Goal: Book appointment/travel/reservation

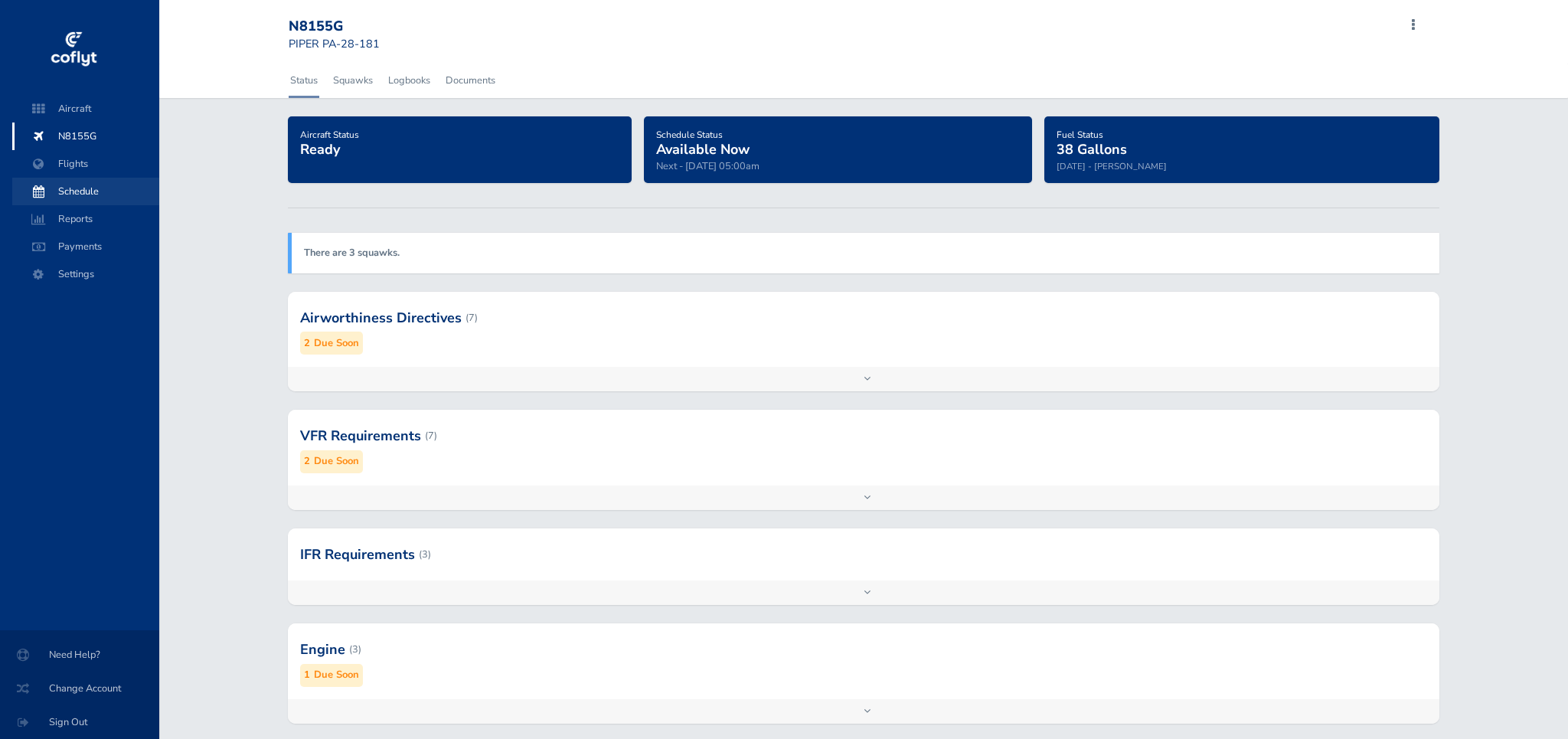
click at [87, 189] on span "Schedule" at bounding box center [86, 191] width 116 height 28
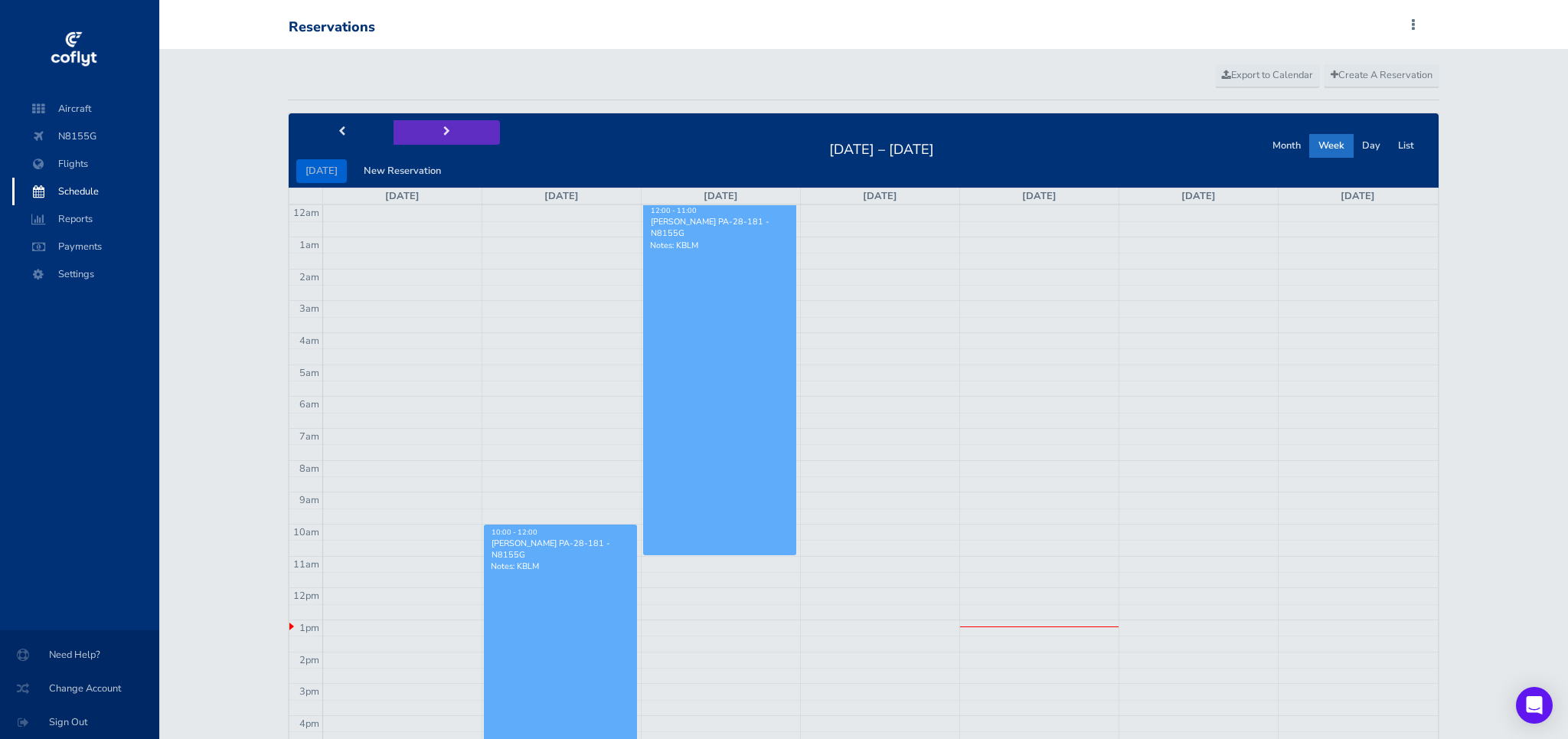
click at [444, 130] on span "next" at bounding box center [447, 132] width 7 height 10
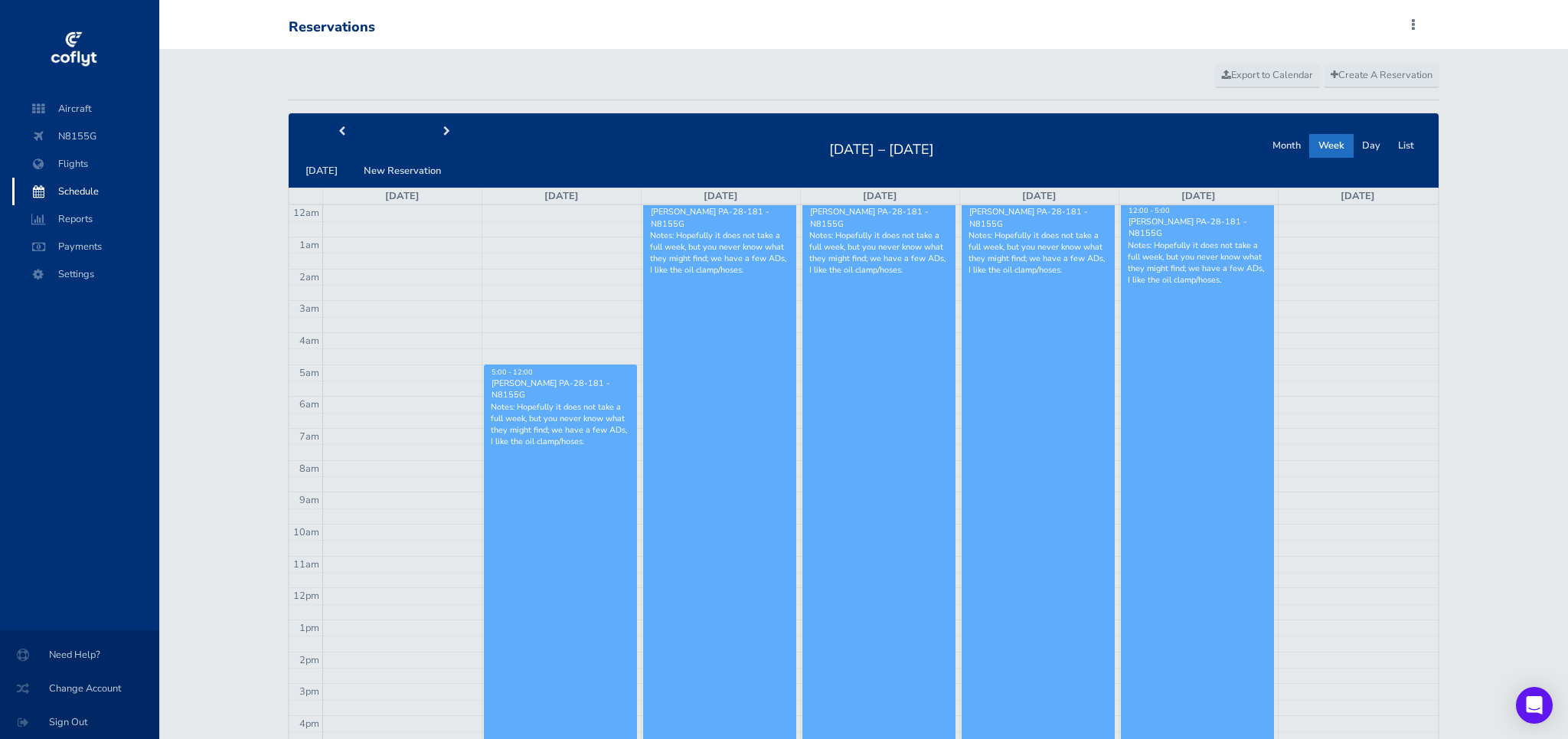
click at [561, 401] on p "Notes: Hopefully it does not take a full week, but you never know what they mig…" at bounding box center [561, 424] width 139 height 46
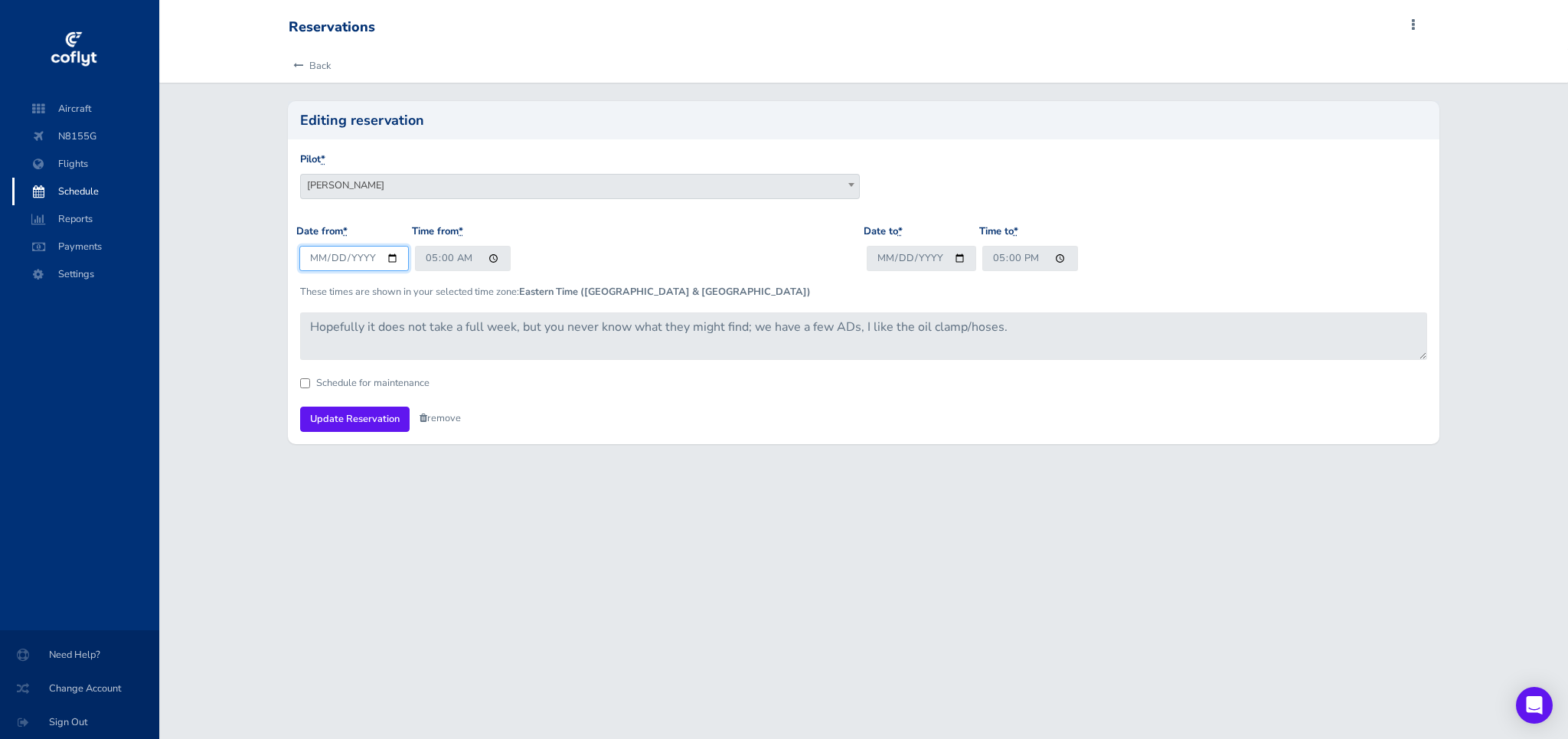
click at [395, 257] on input "2025-09-01" at bounding box center [354, 258] width 109 height 26
click at [392, 258] on input "2025-09-01" at bounding box center [354, 258] width 109 height 26
type input "2025-09-02"
click at [437, 253] on input "05:00" at bounding box center [463, 258] width 96 height 26
click at [435, 262] on input "05:00" at bounding box center [463, 258] width 96 height 26
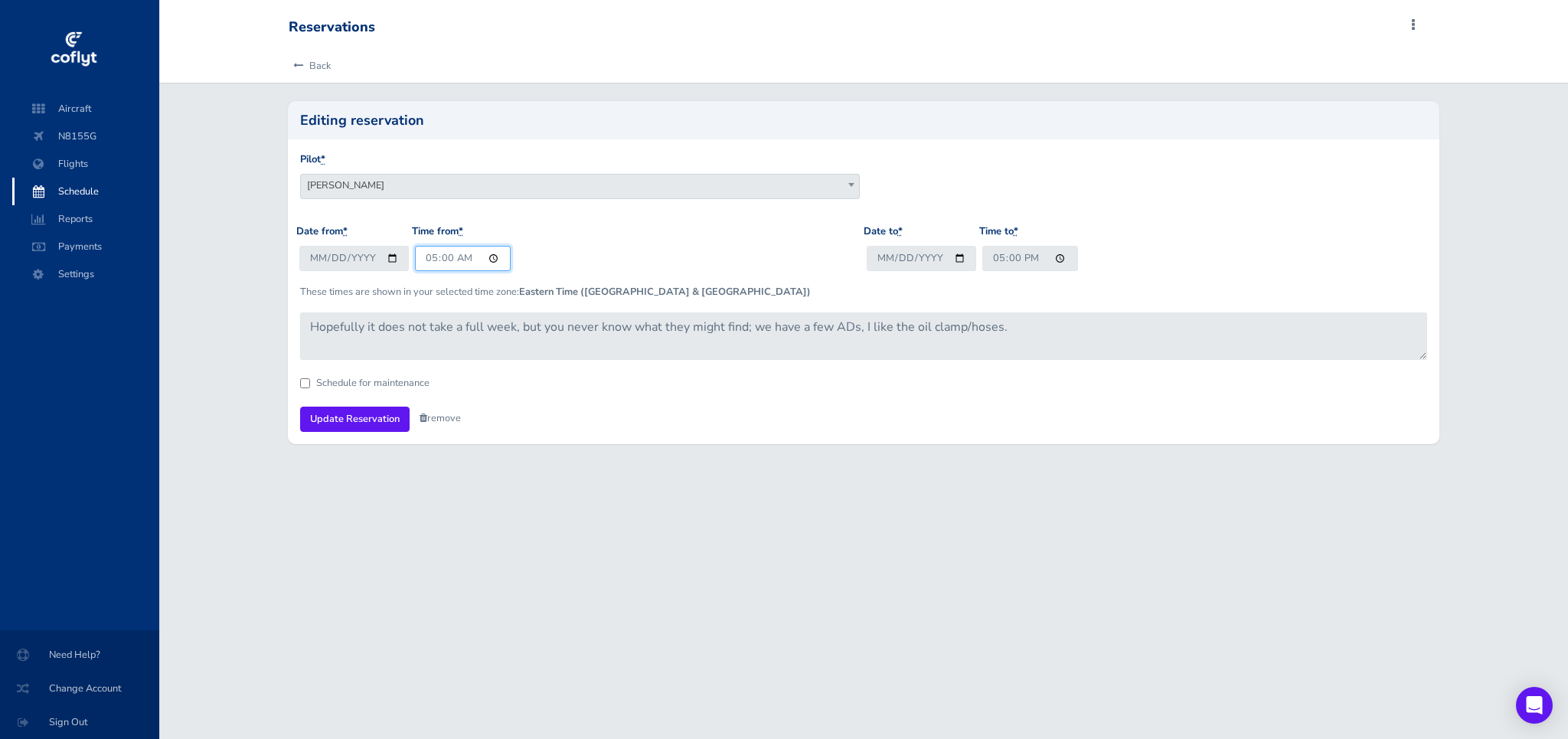
type input "08:00"
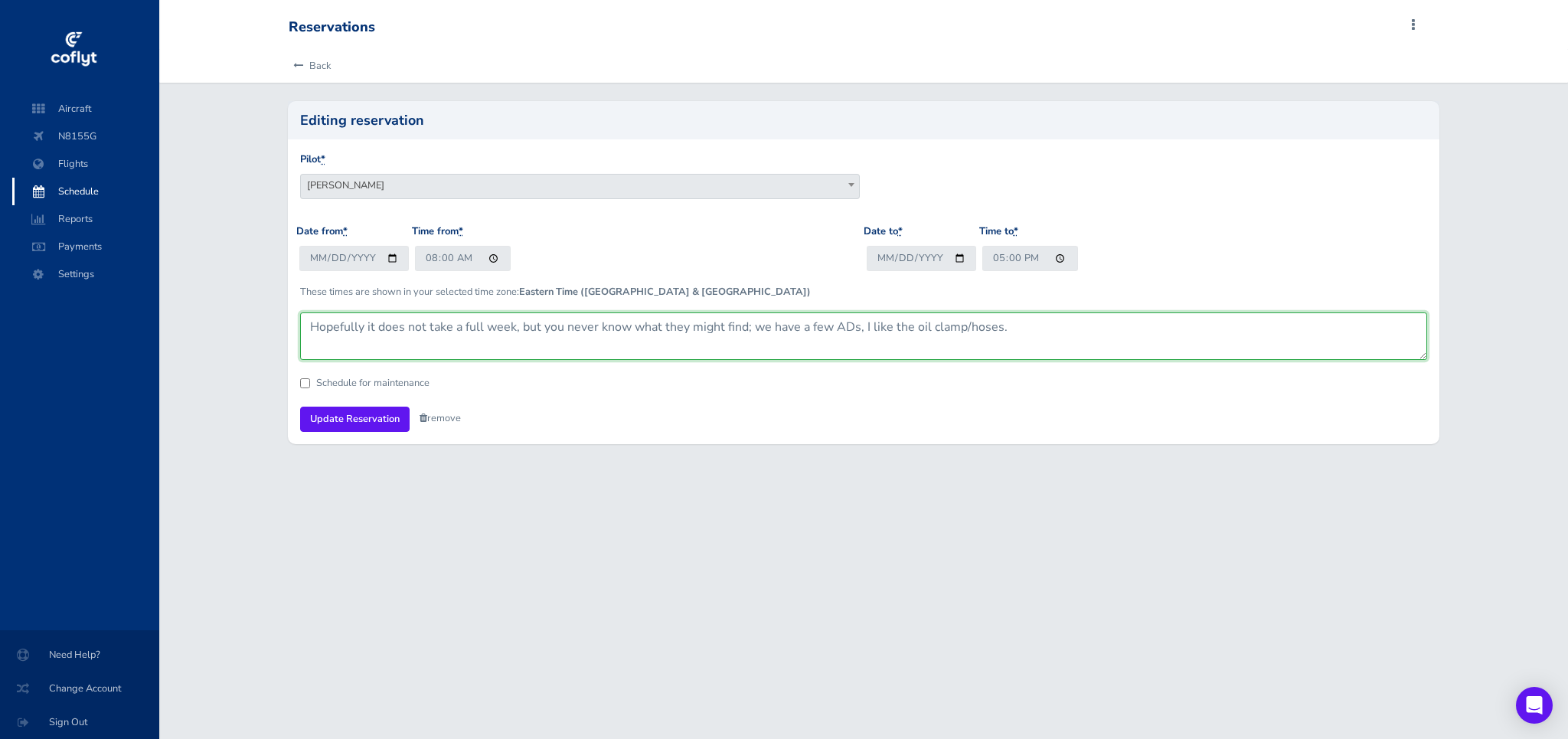
click at [466, 349] on textarea "Hopefully it does not take a full week, but you never know what they might find…" at bounding box center [863, 335] width 1127 height 47
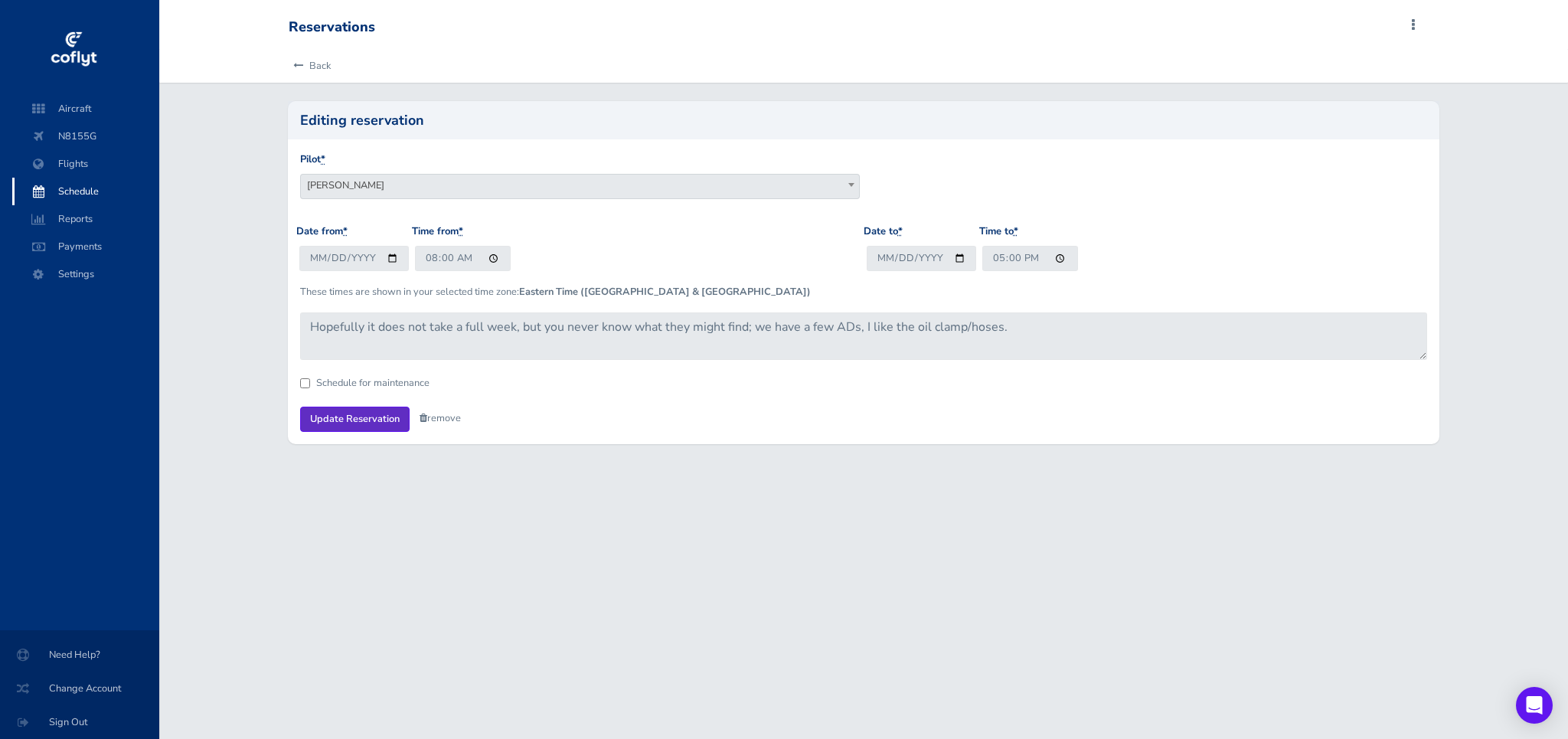
click at [345, 418] on input "Update Reservation" at bounding box center [355, 419] width 109 height 26
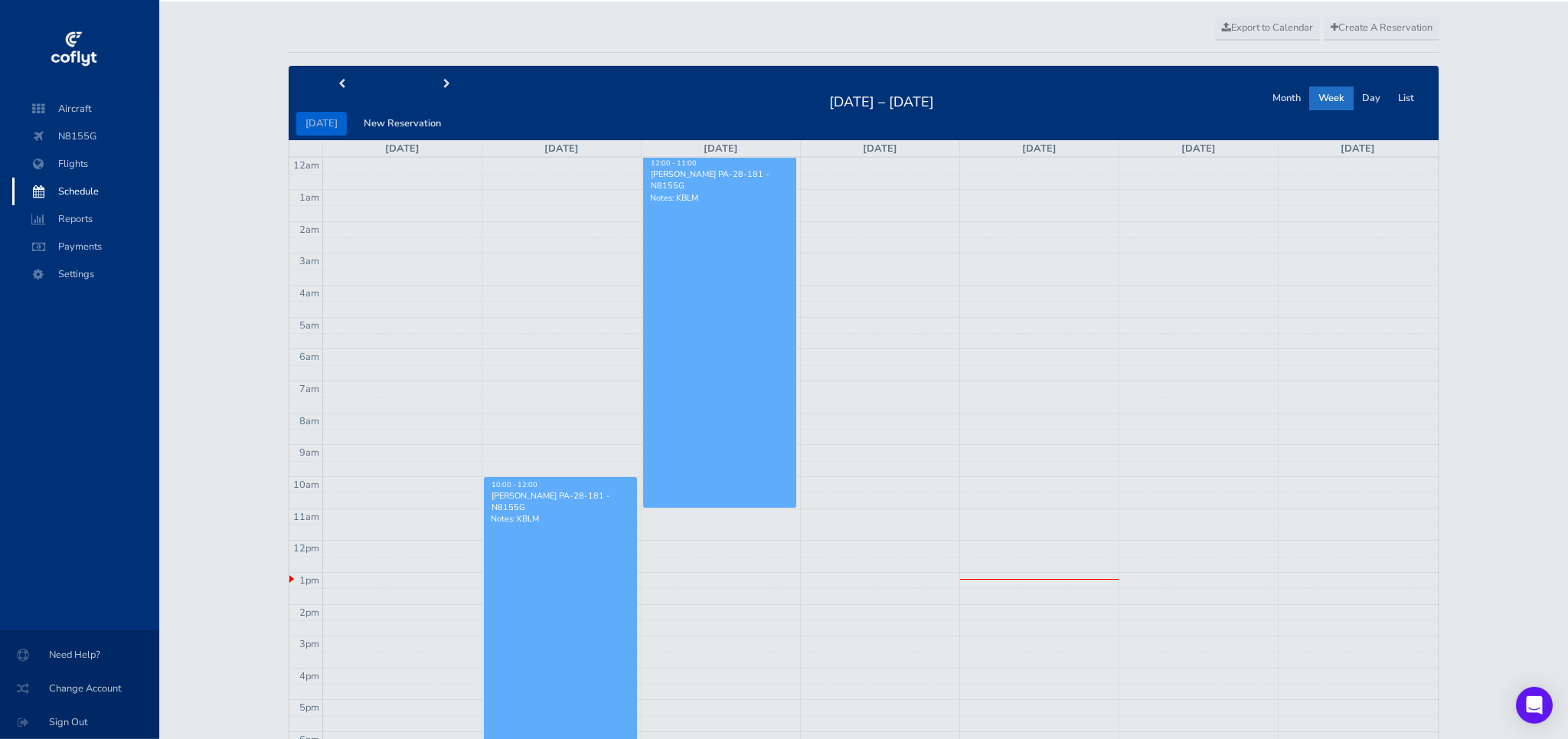
scroll to position [78, 0]
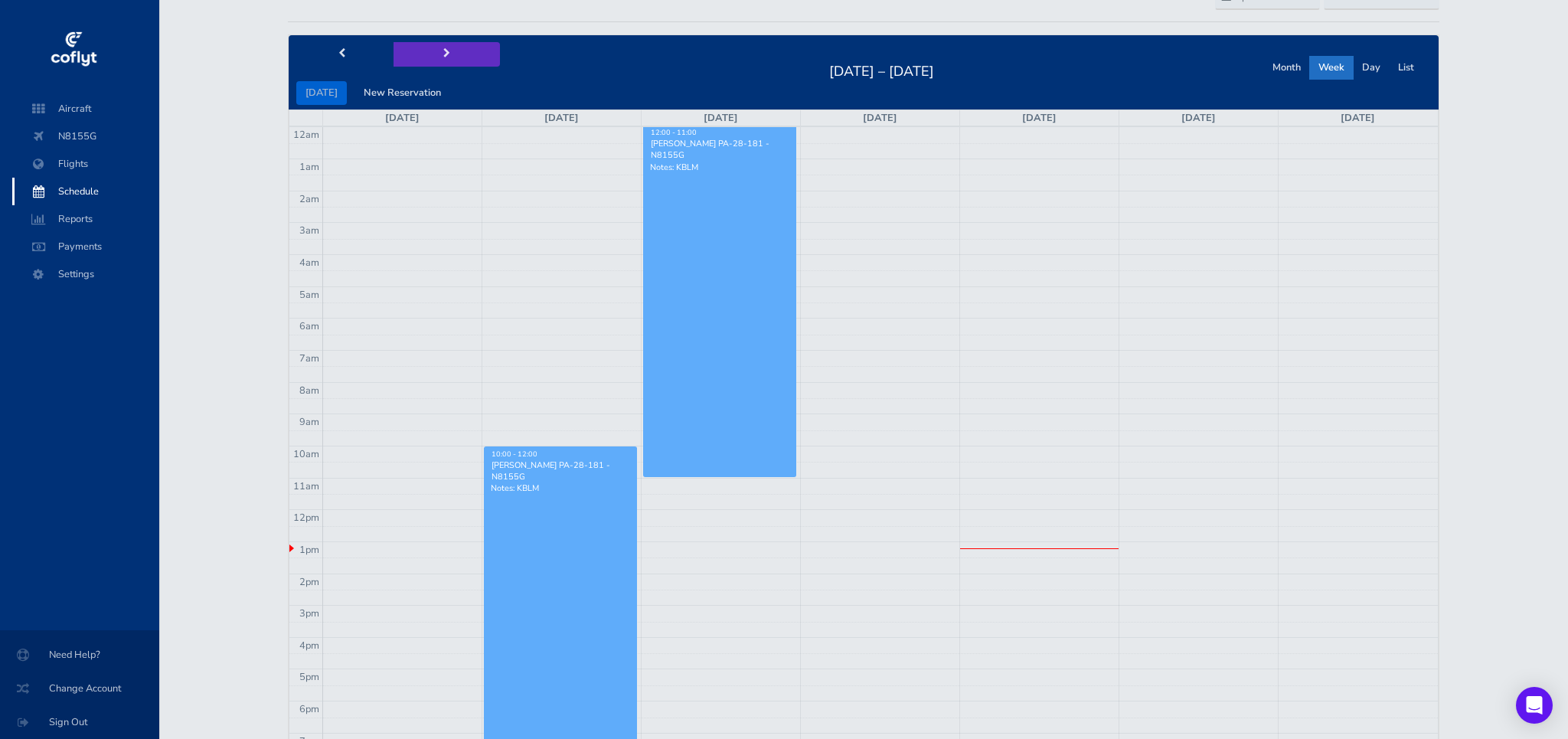
click at [437, 50] on button "next" at bounding box center [446, 53] width 105 height 24
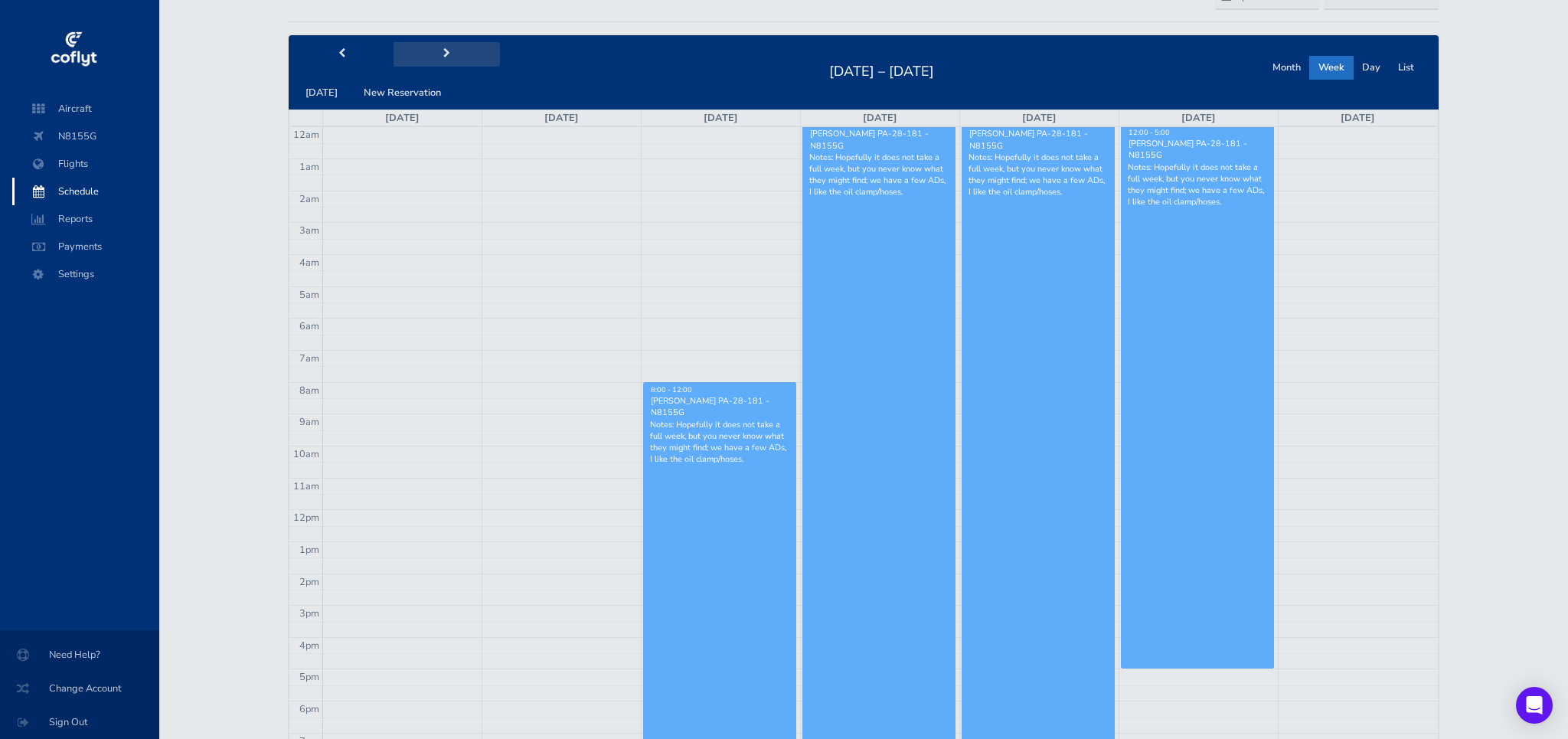
scroll to position [0, 0]
